Goal: Information Seeking & Learning: Learn about a topic

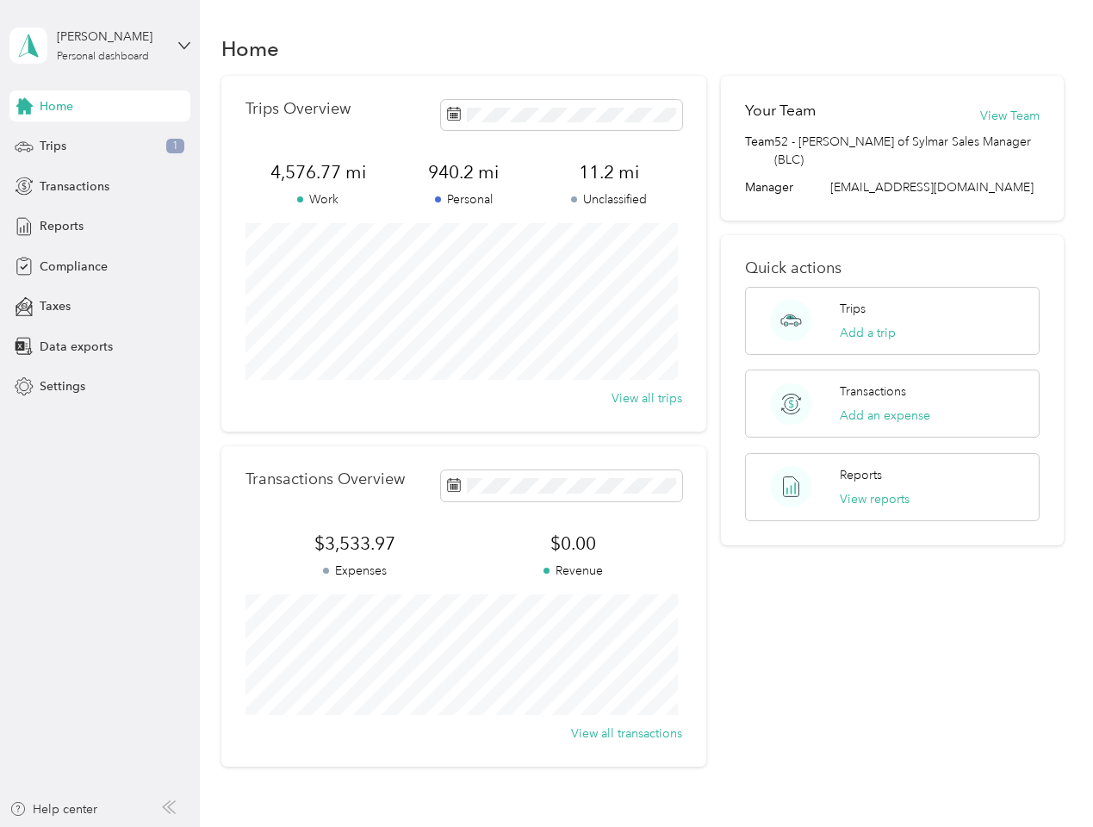
click at [546, 414] on div "Trips Overview 4,576.77 mi Work 940.2 mi Personal 11.2 mi Unclassified View all…" at bounding box center [463, 254] width 485 height 356
click at [100, 46] on div "[PERSON_NAME]" at bounding box center [111, 37] width 108 height 18
